Goal: Information Seeking & Learning: Check status

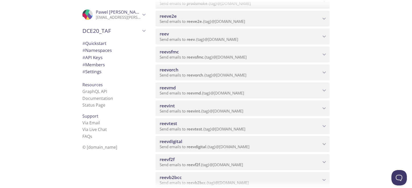
scroll to position [128, 0]
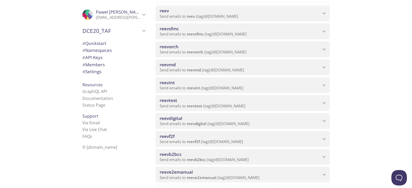
click at [238, 124] on span "Send emails to reevdigital . {tag} @inbox.testmail.app" at bounding box center [204, 123] width 90 height 5
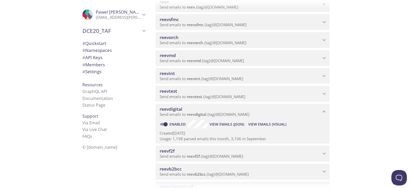
scroll to position [161, 0]
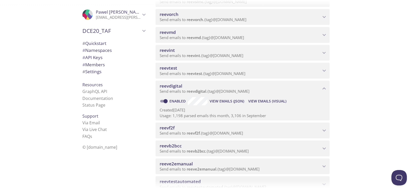
click at [260, 99] on span "View Emails (Visual)" at bounding box center [267, 101] width 38 height 6
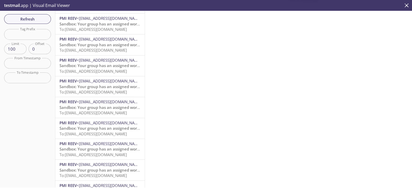
scroll to position [225, 0]
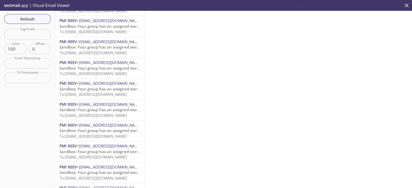
click at [33, 36] on input "text" at bounding box center [27, 34] width 47 height 11
type input "self"
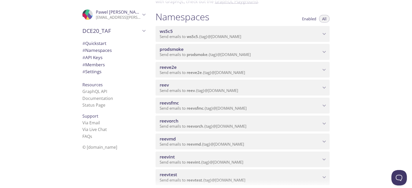
scroll to position [64, 0]
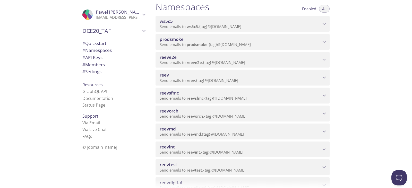
click at [220, 145] on span "reevint" at bounding box center [239, 147] width 161 height 6
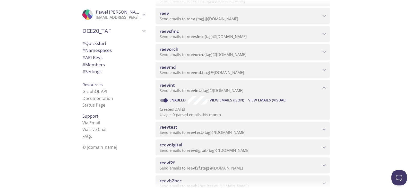
scroll to position [128, 0]
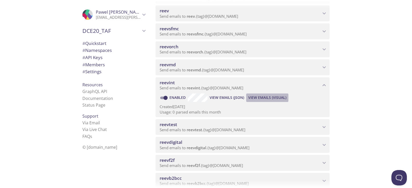
click at [264, 95] on span "View Emails (Visual)" at bounding box center [267, 98] width 38 height 6
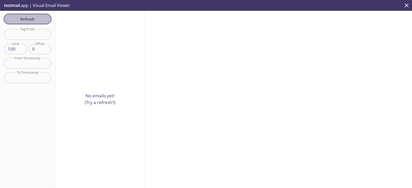
click at [34, 19] on span "Refresh" at bounding box center [27, 19] width 39 height 7
click at [15, 4] on span "testmail" at bounding box center [12, 6] width 16 height 6
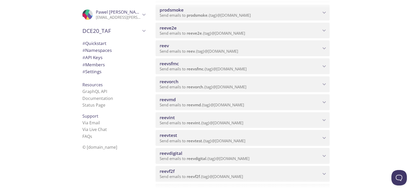
scroll to position [96, 0]
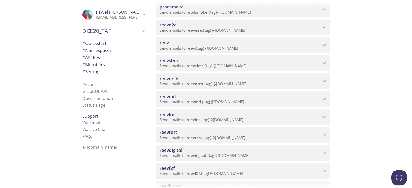
drag, startPoint x: 220, startPoint y: 148, endPoint x: 224, endPoint y: 146, distance: 3.9
click at [220, 148] on span "reevdigital" at bounding box center [239, 151] width 161 height 6
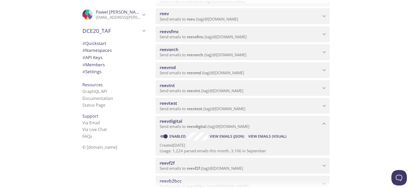
scroll to position [128, 0]
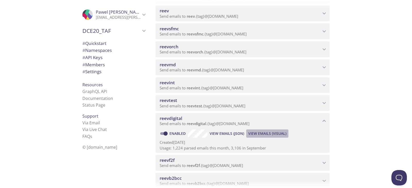
click at [262, 135] on span "View Emails (Visual)" at bounding box center [267, 134] width 38 height 6
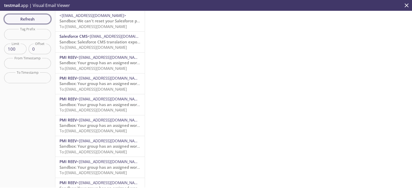
click at [32, 19] on span "Refresh" at bounding box center [27, 19] width 39 height 7
click at [23, 20] on span "Refresh" at bounding box center [27, 19] width 39 height 7
click at [39, 14] on button "Refresh" at bounding box center [27, 19] width 47 height 10
click at [105, 28] on span "To: reevdigital.qastest3214@inbox.testmail.app" at bounding box center [92, 26] width 67 height 5
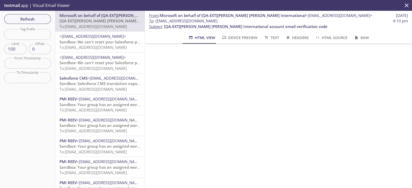
drag, startPoint x: 235, startPoint y: 20, endPoint x: 155, endPoint y: 19, distance: 79.2
click at [155, 19] on span "To : reevdigital.qastest3214@inbox.testmail.app 4:10 pm" at bounding box center [278, 20] width 258 height 5
